Goal: Information Seeking & Learning: Compare options

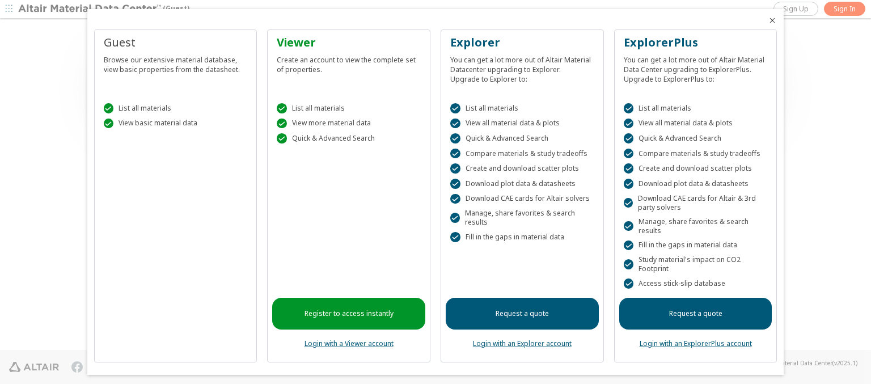
click at [768, 20] on icon "Close" at bounding box center [772, 20] width 9 height 9
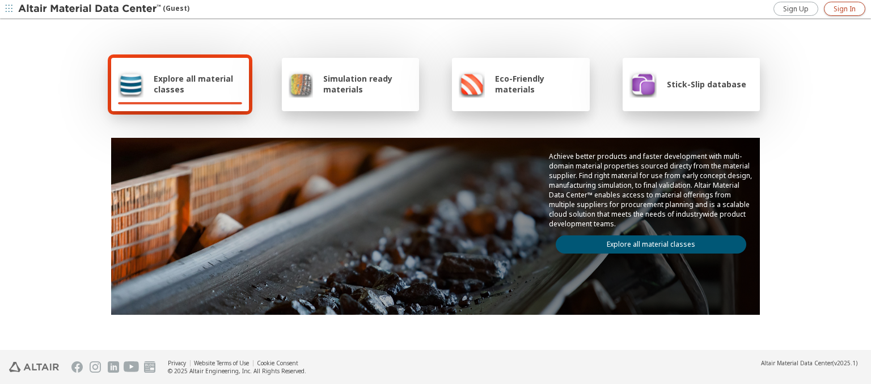
click at [844, 9] on span "Sign In" at bounding box center [844, 9] width 22 height 9
click at [90, 9] on img at bounding box center [90, 8] width 145 height 11
click at [193, 84] on span "Explore all material classes" at bounding box center [198, 84] width 88 height 22
click at [646, 241] on link "Explore all material classes" at bounding box center [651, 244] width 190 height 18
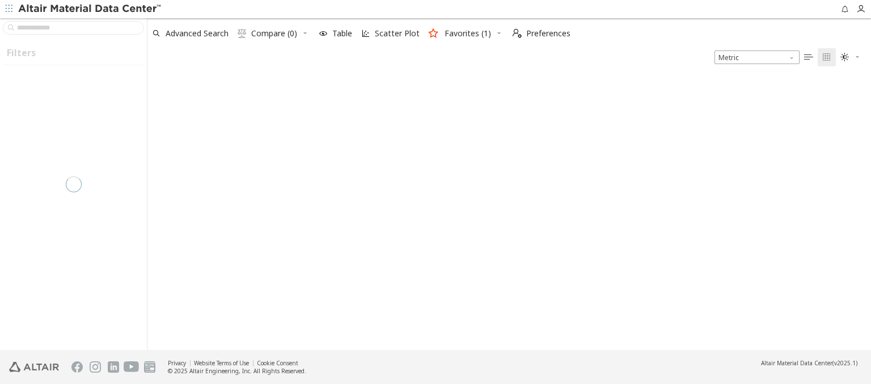
click at [495, 33] on icon "button" at bounding box center [498, 32] width 7 height 7
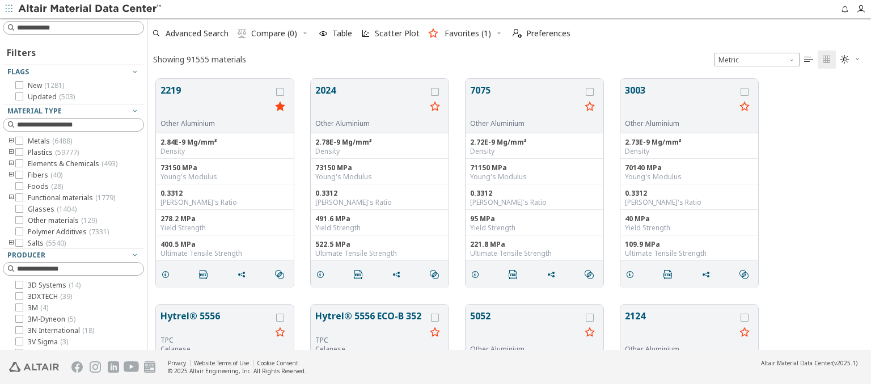
scroll to position [271, 714]
click at [130, 383] on icon "button" at bounding box center [134, 387] width 9 height 9
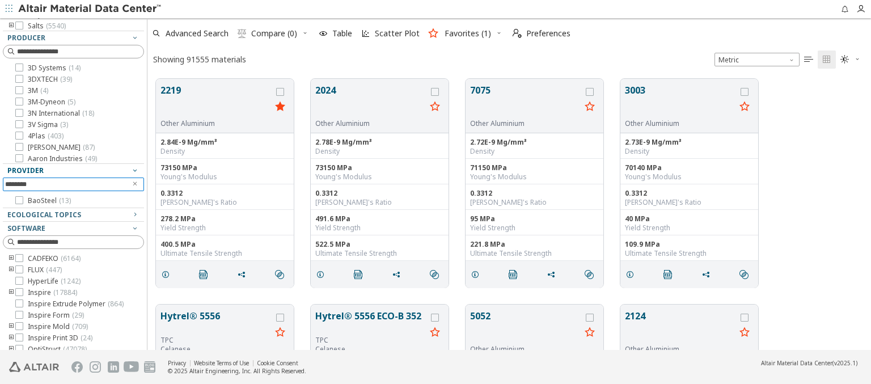
scroll to position [236, 0]
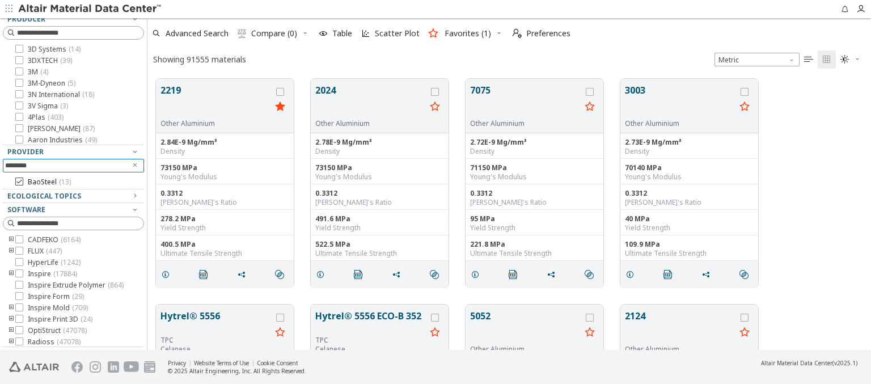
type input "********"
click at [43, 182] on span "BaoSteel ( 13 )" at bounding box center [49, 181] width 43 height 9
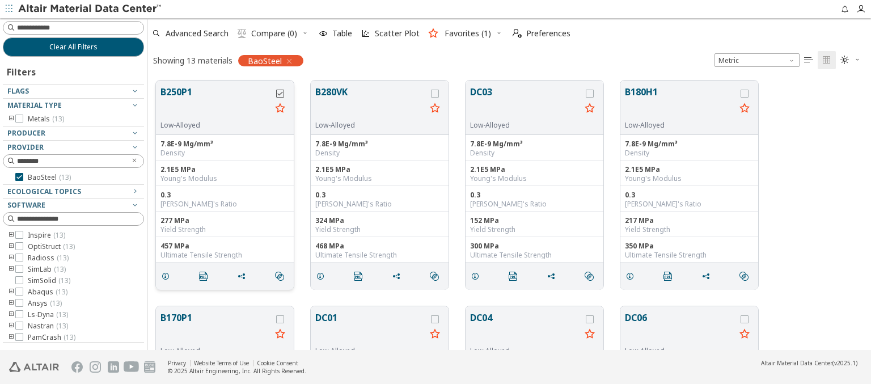
click at [279, 92] on icon "grid" at bounding box center [280, 94] width 8 height 8
click at [435, 93] on icon "grid" at bounding box center [435, 94] width 8 height 8
click at [268, 33] on span "Compare (2)" at bounding box center [274, 33] width 46 height 8
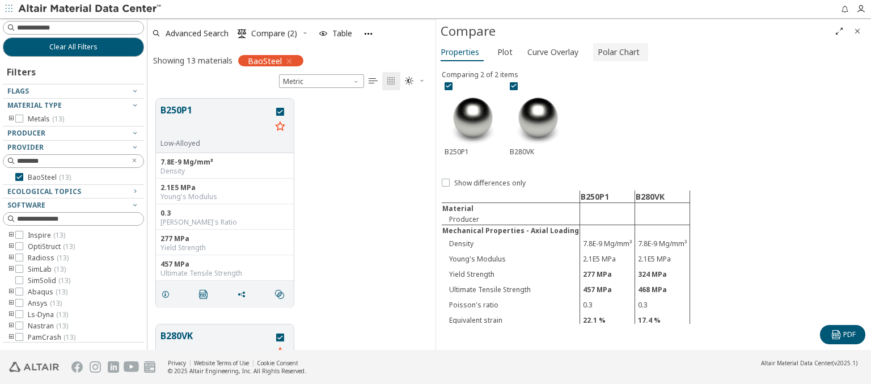
click at [615, 52] on span "Polar Chart" at bounding box center [618, 52] width 42 height 18
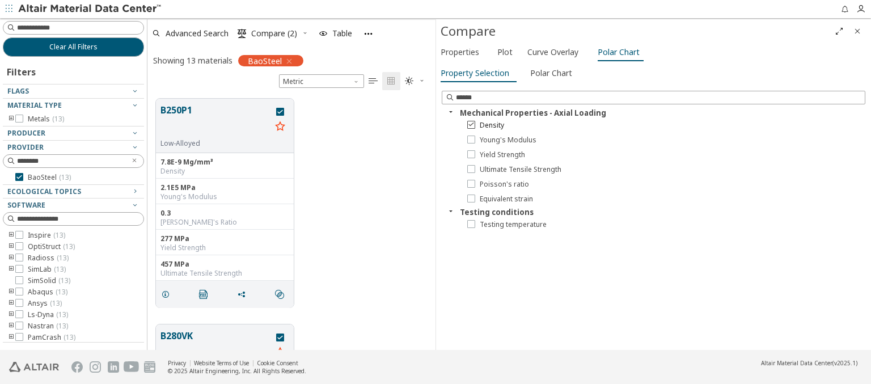
click at [485, 125] on span "Density" at bounding box center [492, 125] width 24 height 9
click at [500, 139] on span "Young's Modulus" at bounding box center [508, 139] width 57 height 9
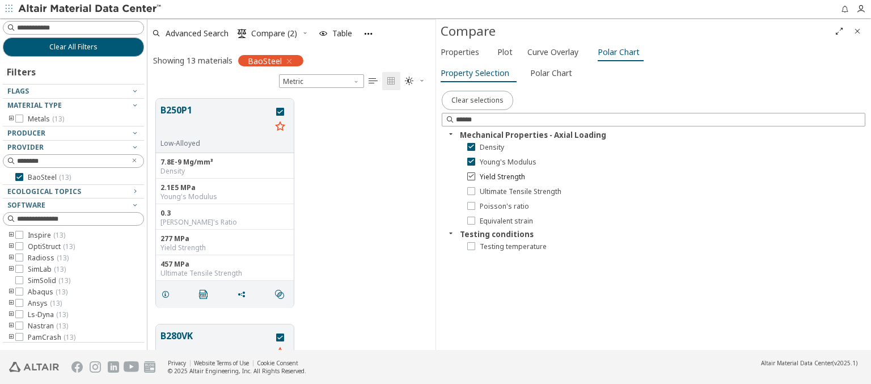
click at [495, 176] on span "Yield Strength" at bounding box center [502, 176] width 45 height 9
click at [548, 73] on span "Polar Chart" at bounding box center [551, 73] width 42 height 18
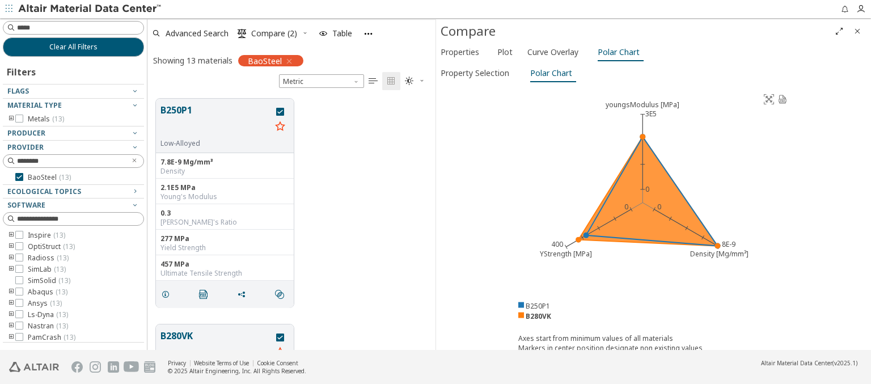
type input "******"
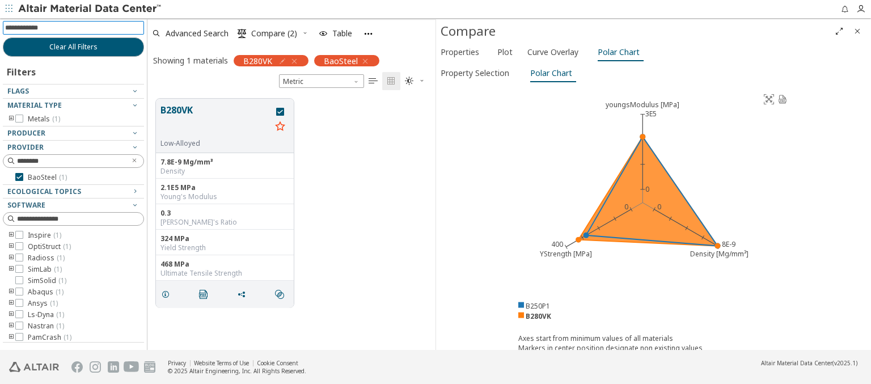
click at [90, 9] on img at bounding box center [90, 8] width 145 height 11
